Goal: Task Accomplishment & Management: Manage account settings

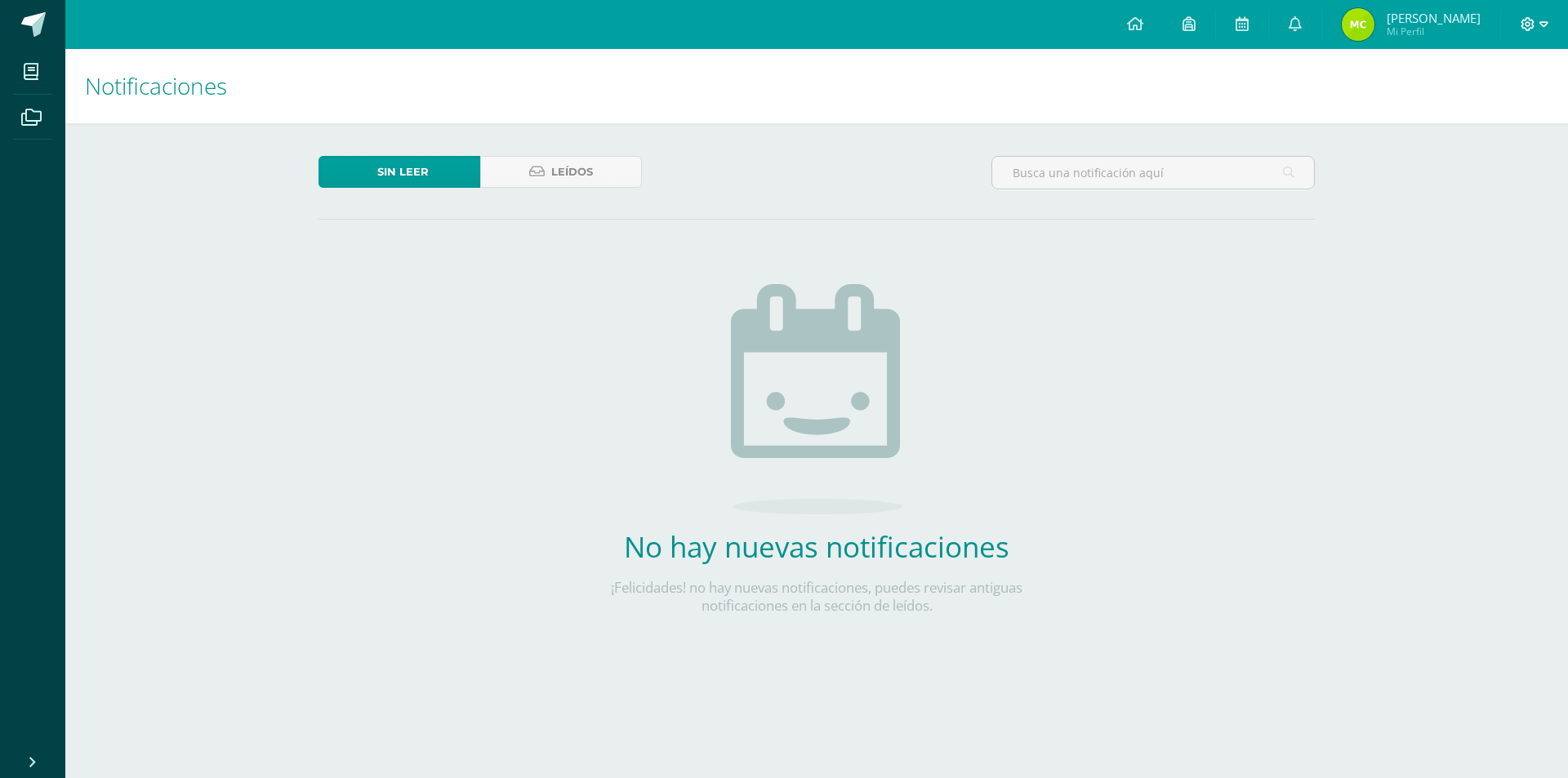
click at [1536, 22] on span at bounding box center [1534, 24] width 28 height 18
click at [1490, 112] on span "Cerrar sesión" at bounding box center [1492, 111] width 73 height 15
